Goal: Information Seeking & Learning: Find specific fact

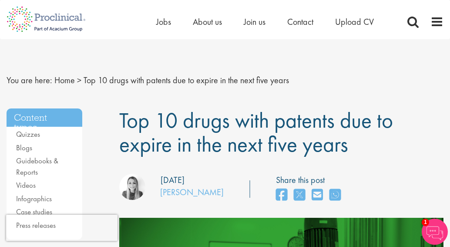
click at [307, 149] on span "Top 10 drugs with patents due to expire in the next five years" at bounding box center [256, 132] width 274 height 52
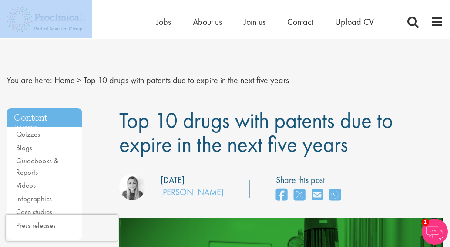
drag, startPoint x: 145, startPoint y: 31, endPoint x: 87, endPoint y: 23, distance: 59.0
click at [87, 23] on div "Home Jobs About us Join us Contact Upload CV" at bounding box center [222, 16] width 444 height 33
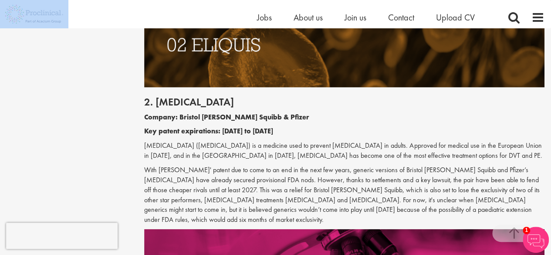
scroll to position [815, 0]
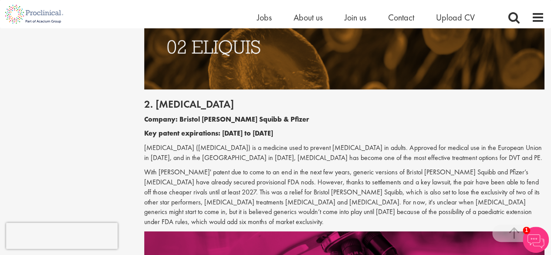
click at [174, 102] on h2 "2. [MEDICAL_DATA]" at bounding box center [344, 103] width 400 height 11
copy h2 "[MEDICAL_DATA]"
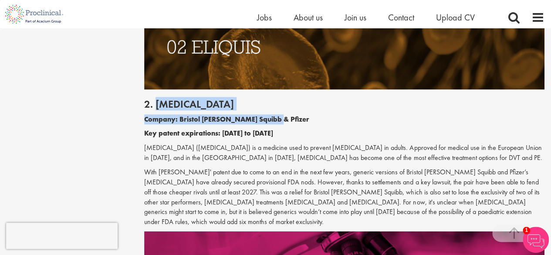
drag, startPoint x: 277, startPoint y: 121, endPoint x: 155, endPoint y: 103, distance: 123.3
click at [155, 103] on div "2. [MEDICAL_DATA] Company: Bristol [PERSON_NAME] Squibb & Pfizer Key patent exp…" at bounding box center [344, 160] width 413 height 142
copy div "[MEDICAL_DATA] Company: Bristol [PERSON_NAME] Squibb & Pfizer"
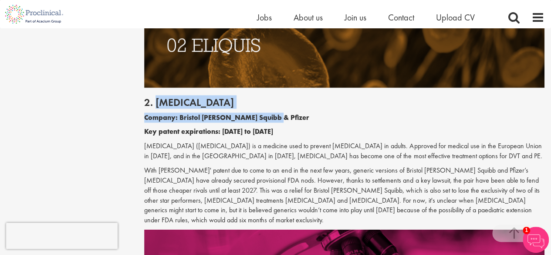
scroll to position [817, 0]
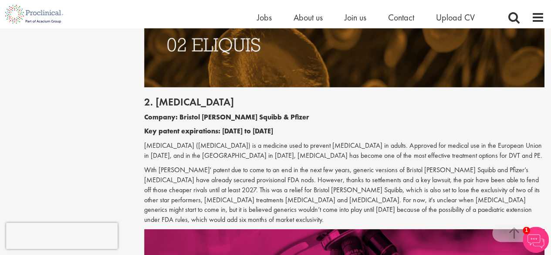
click at [280, 213] on p "With [PERSON_NAME]' patent due to come to an end in the next few years, generic…" at bounding box center [344, 195] width 400 height 60
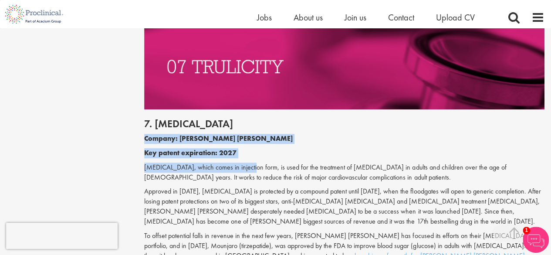
drag, startPoint x: 238, startPoint y: 119, endPoint x: 145, endPoint y: 95, distance: 96.1
click at [145, 109] on div "7. [MEDICAL_DATA] Company: [PERSON_NAME] [PERSON_NAME] Key patent expiration: 2…" at bounding box center [344, 192] width 413 height 166
click at [145, 134] on b "Company: [PERSON_NAME] [PERSON_NAME]" at bounding box center [218, 138] width 149 height 9
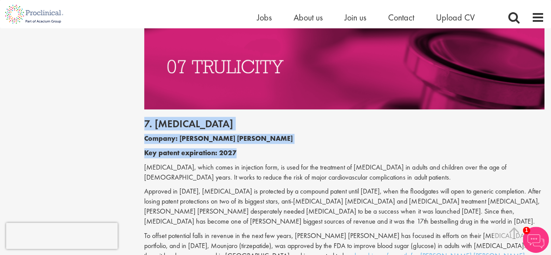
drag, startPoint x: 220, startPoint y: 111, endPoint x: 133, endPoint y: 80, distance: 92.3
copy div "7. [MEDICAL_DATA] Company: [PERSON_NAME] [PERSON_NAME] Key patent expiration: 2…"
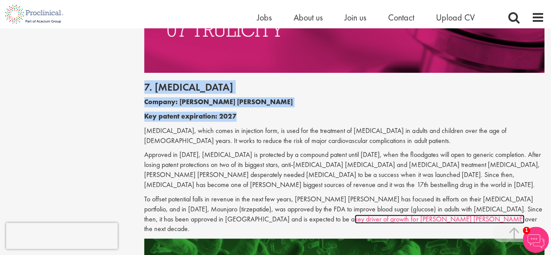
scroll to position [1972, 0]
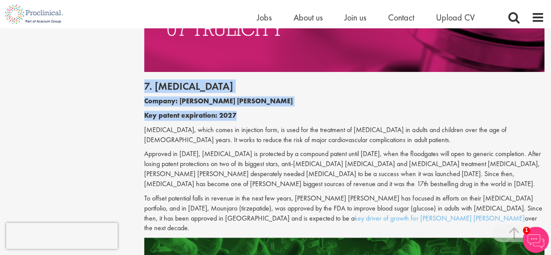
click at [243, 72] on div "7. [MEDICAL_DATA] Company: [PERSON_NAME] [PERSON_NAME] Key patent expiration: 2…" at bounding box center [344, 155] width 413 height 166
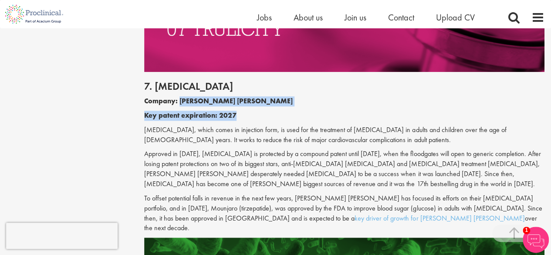
drag, startPoint x: 243, startPoint y: 68, endPoint x: 179, endPoint y: 61, distance: 63.5
click at [179, 72] on div "7. [MEDICAL_DATA] Company: [PERSON_NAME] [PERSON_NAME] Key patent expiration: 2…" at bounding box center [344, 155] width 413 height 166
click at [179, 96] on b "Company: [PERSON_NAME] [PERSON_NAME]" at bounding box center [218, 100] width 149 height 9
drag, startPoint x: 179, startPoint y: 61, endPoint x: 202, endPoint y: 61, distance: 22.2
click at [202, 96] on p "Company: [PERSON_NAME] [PERSON_NAME]" at bounding box center [344, 101] width 400 height 10
